Goal: Information Seeking & Learning: Find specific fact

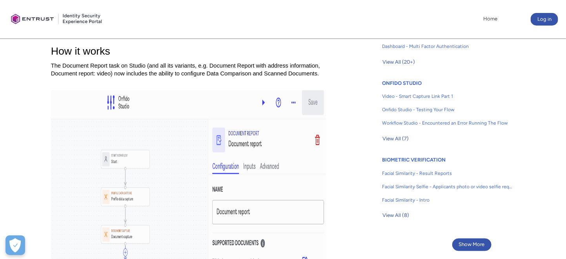
scroll to position [470, 0]
click at [394, 133] on span "View All (7)" at bounding box center [396, 138] width 26 height 12
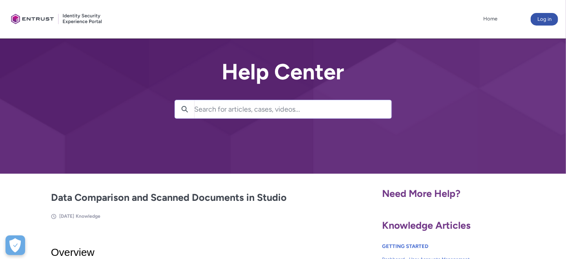
click at [207, 106] on input "Search for articles, cases, videos..." at bounding box center [293, 109] width 197 height 18
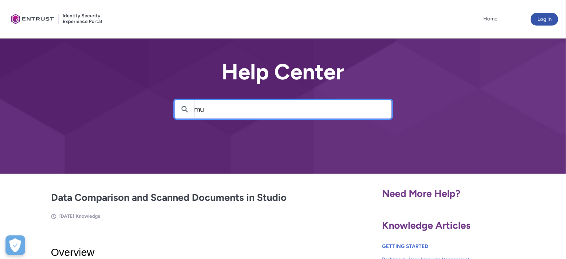
type input "m"
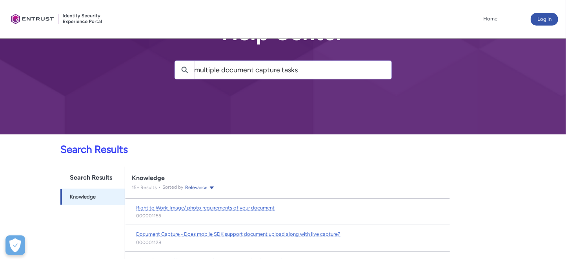
scroll to position [39, 0]
click at [214, 63] on input "multiple document capture tasks" at bounding box center [293, 70] width 197 height 18
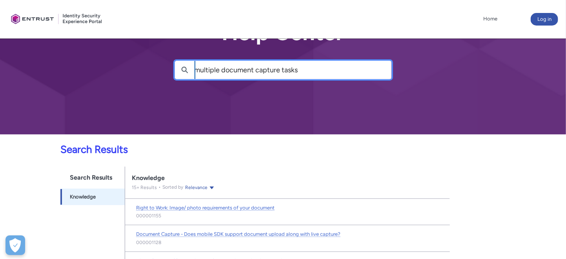
click at [194, 70] on div "Help Center Search multiple document capture tasks Search " multiple document c…" at bounding box center [283, 48] width 217 height 64
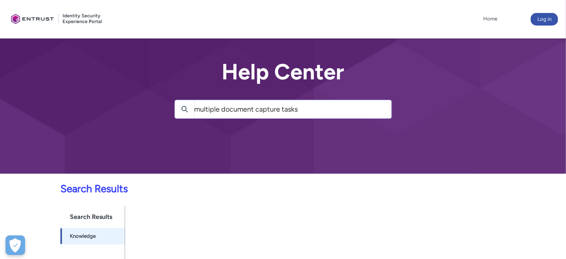
click at [201, 108] on input "multiple document capture tasks" at bounding box center [293, 109] width 197 height 18
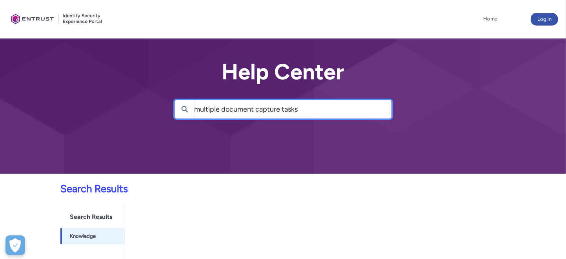
click at [198, 107] on input "multiple document capture tasks" at bounding box center [293, 109] width 197 height 18
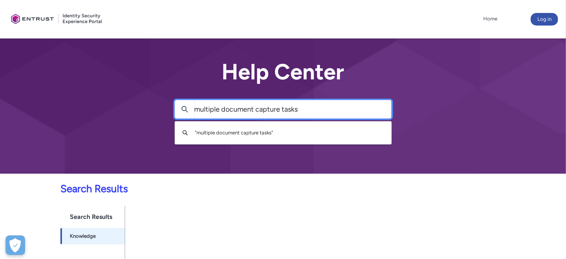
click at [197, 106] on div "Skip to Main Content Client Portal Home More Log in Help Center Search multiple…" at bounding box center [283, 249] width 566 height 499
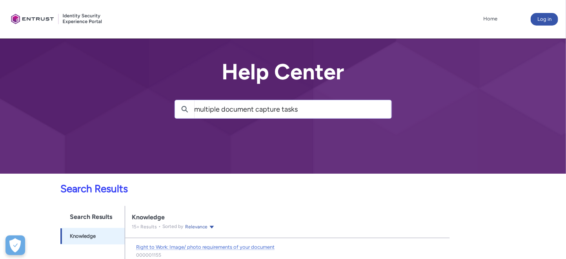
click at [300, 108] on input "multiple document capture tasks" at bounding box center [293, 109] width 197 height 18
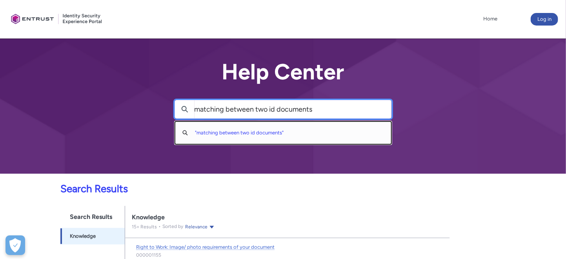
type input "matching between two id documents"
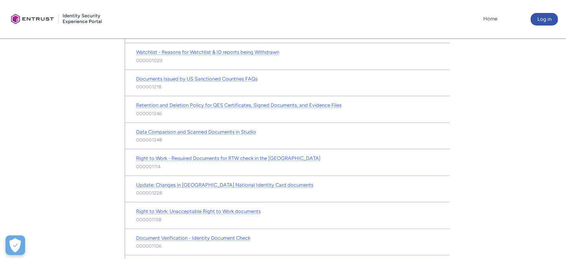
scroll to position [221, 0]
click at [214, 132] on span "Data Comparison and Scanned Documents in Studio" at bounding box center [196, 132] width 120 height 6
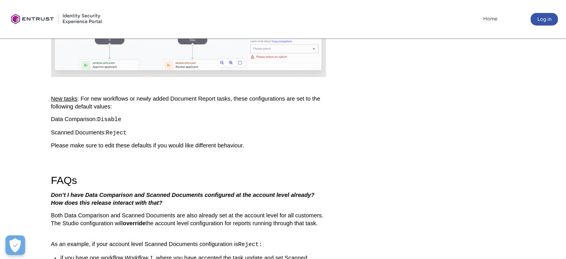
scroll to position [1223, 0]
